Goal: Task Accomplishment & Management: Manage account settings

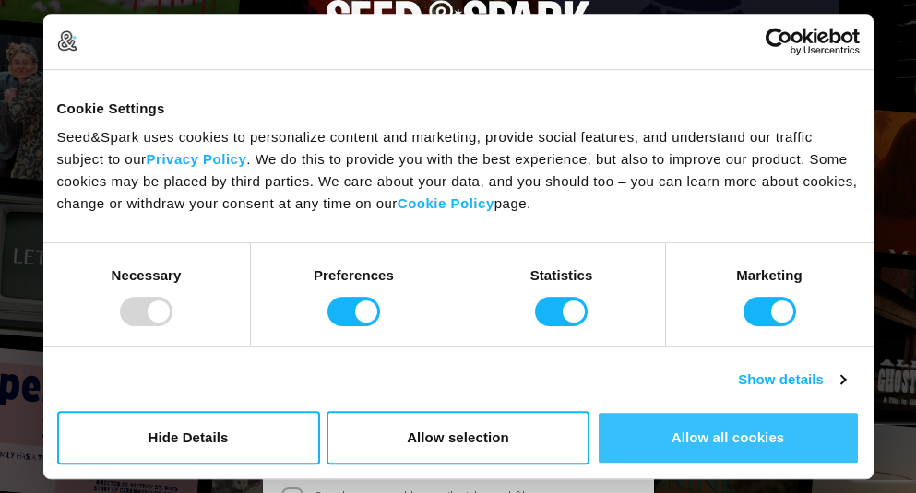
click at [709, 433] on button "Allow all cookies" at bounding box center [728, 437] width 263 height 53
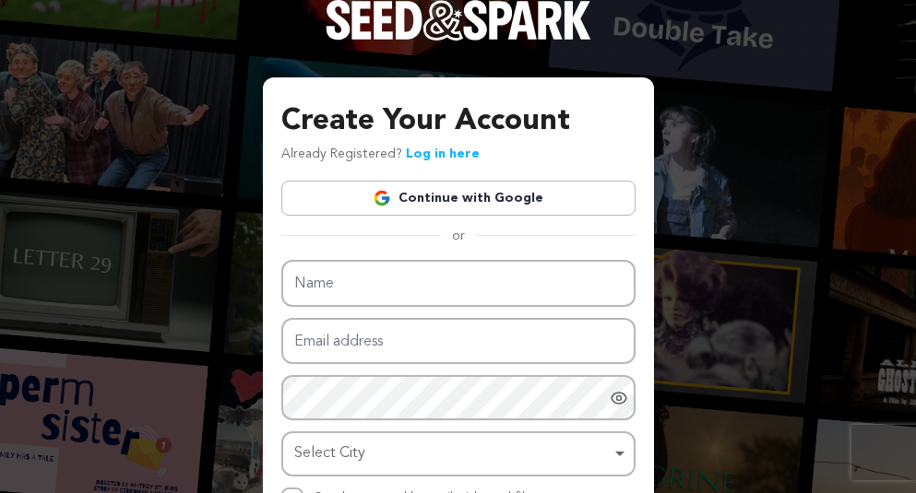
click at [435, 196] on link "Continue with Google" at bounding box center [458, 198] width 354 height 35
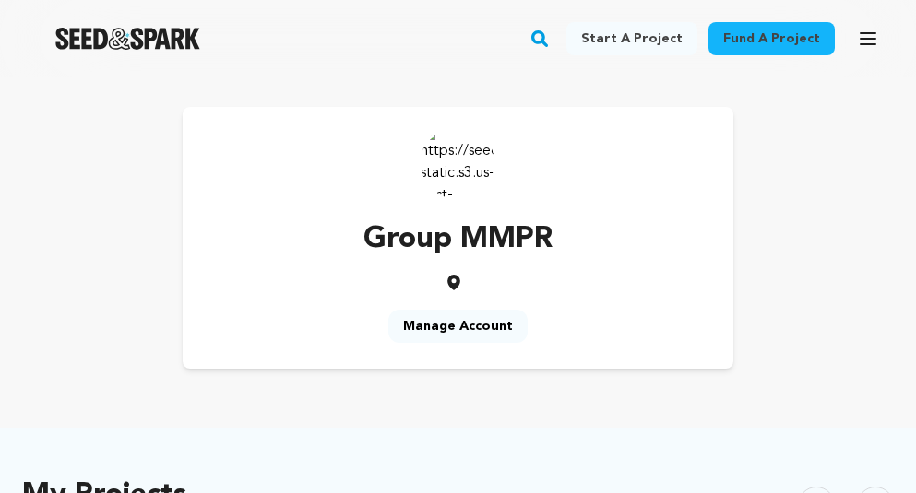
click at [453, 320] on link "Manage Account" at bounding box center [457, 326] width 139 height 33
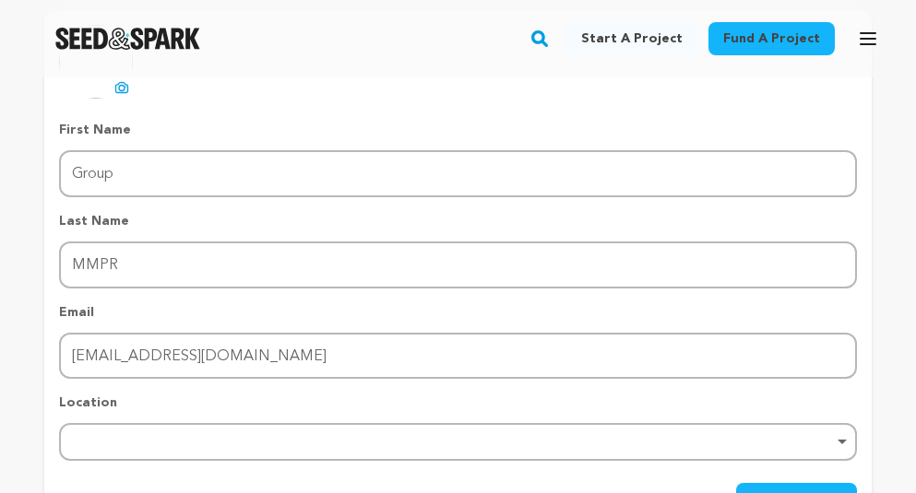
scroll to position [249, 0]
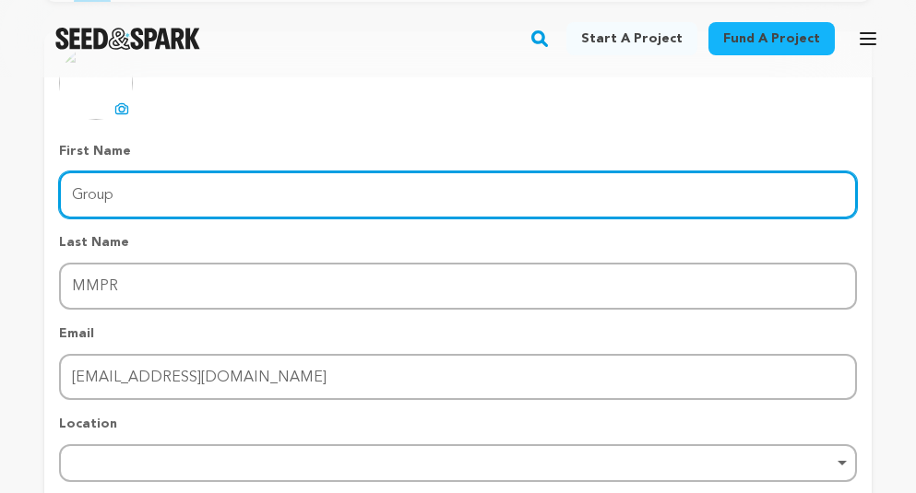
drag, startPoint x: 184, startPoint y: 200, endPoint x: 233, endPoint y: 196, distance: 49.9
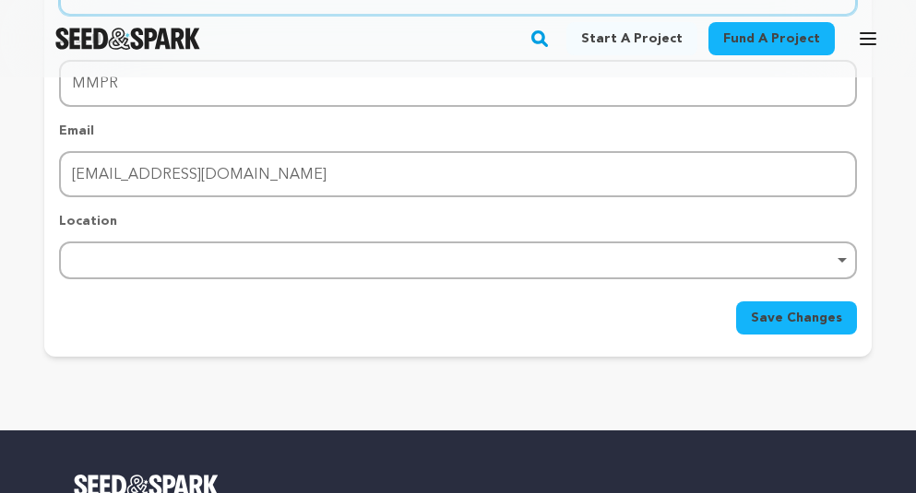
scroll to position [458, 0]
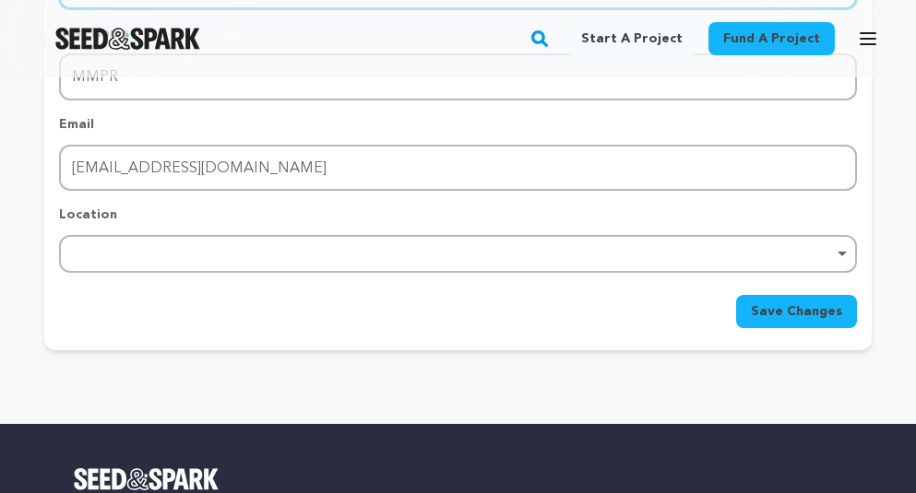
click at [597, 248] on div "Remove item" at bounding box center [458, 254] width 798 height 38
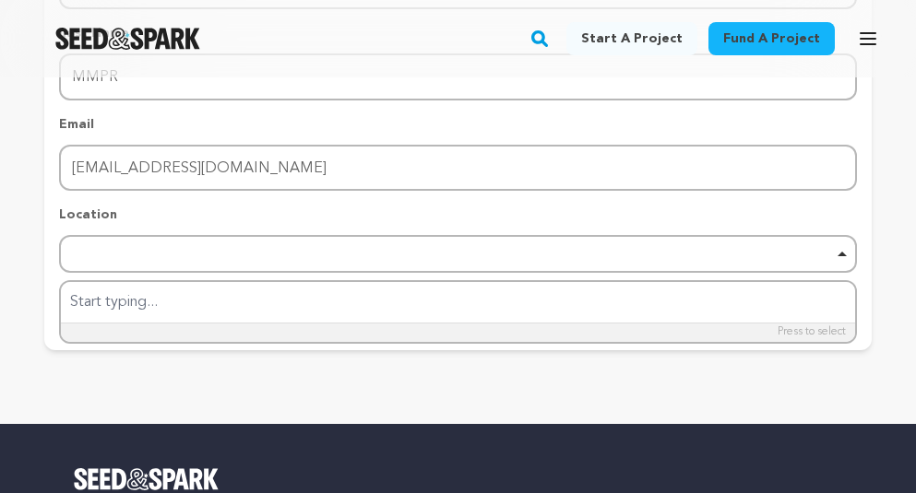
click at [878, 204] on div "Return to Profile Manage Account edit profile e-mail notifications social netwo…" at bounding box center [458, 7] width 916 height 776
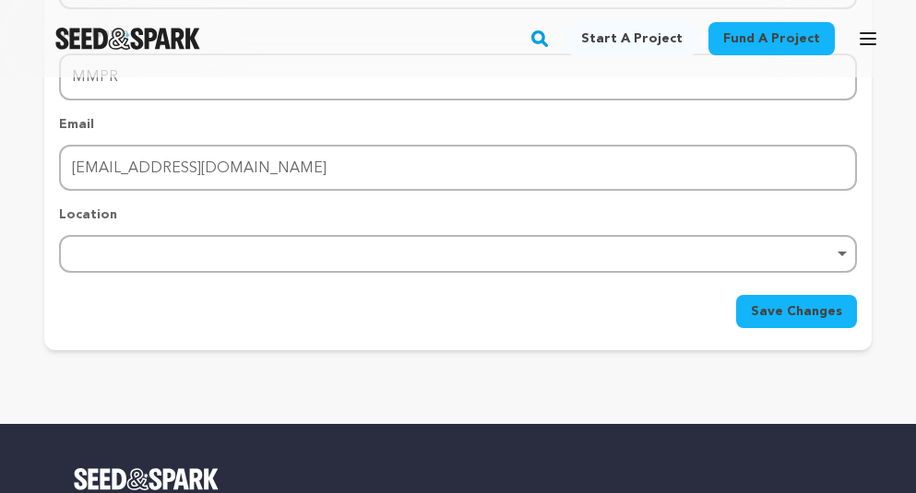
click at [808, 317] on span "Save Changes" at bounding box center [796, 312] width 91 height 18
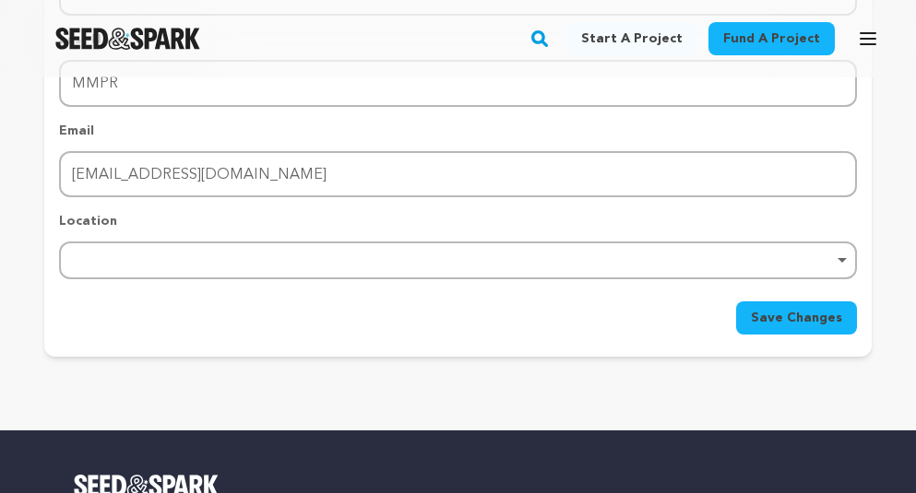
scroll to position [453, 0]
